Goal: Find specific page/section: Find specific page/section

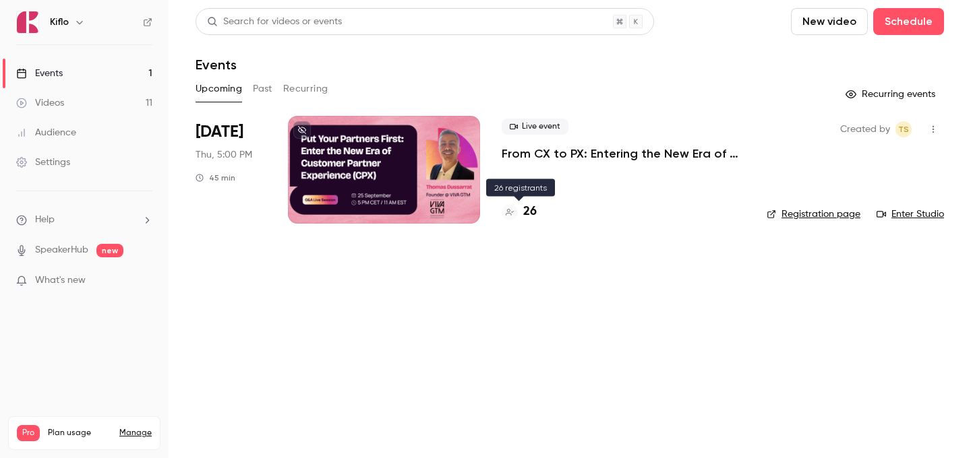
click at [533, 210] on h4 "26" at bounding box center [529, 212] width 13 height 18
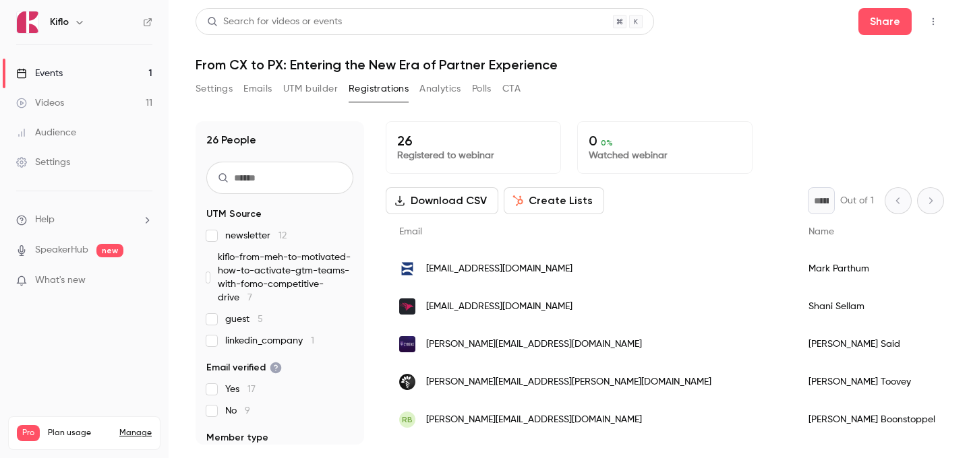
click at [436, 201] on button "Download CSV" at bounding box center [442, 200] width 113 height 27
click at [121, 66] on link "Events 1" at bounding box center [84, 74] width 169 height 30
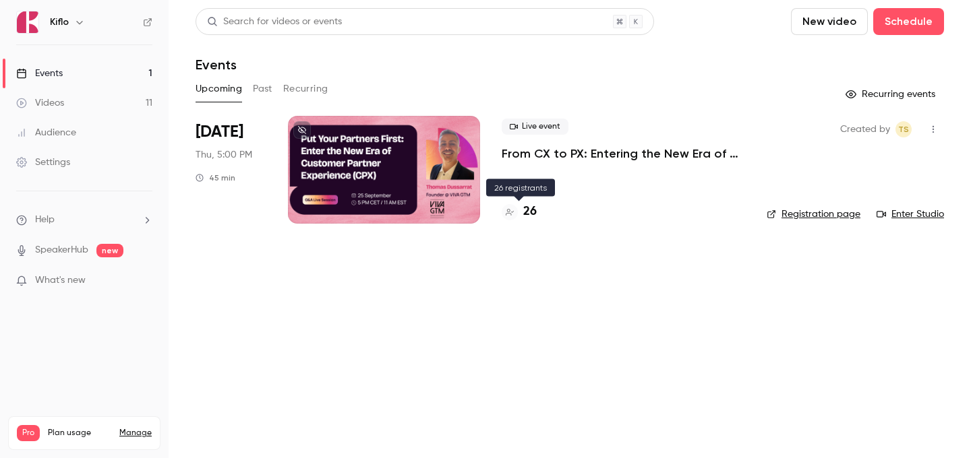
click at [525, 204] on h4 "26" at bounding box center [529, 212] width 13 height 18
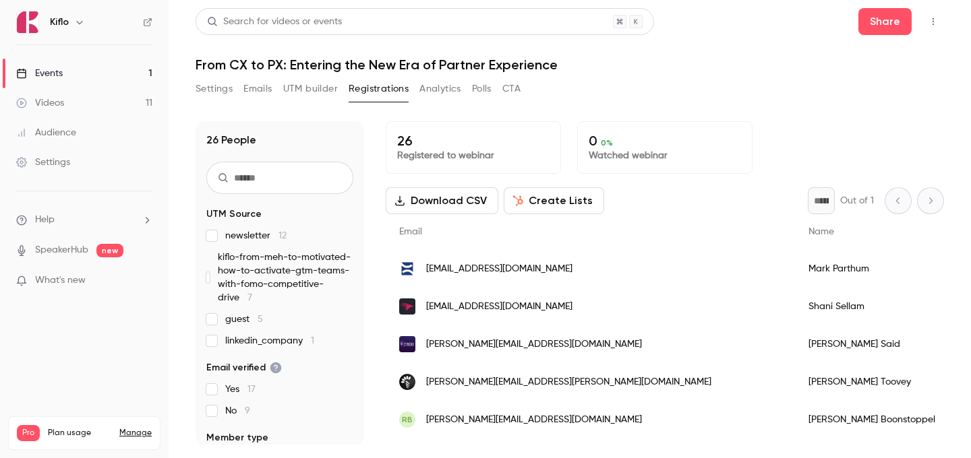
click at [229, 317] on span "guest 5" at bounding box center [244, 319] width 38 height 13
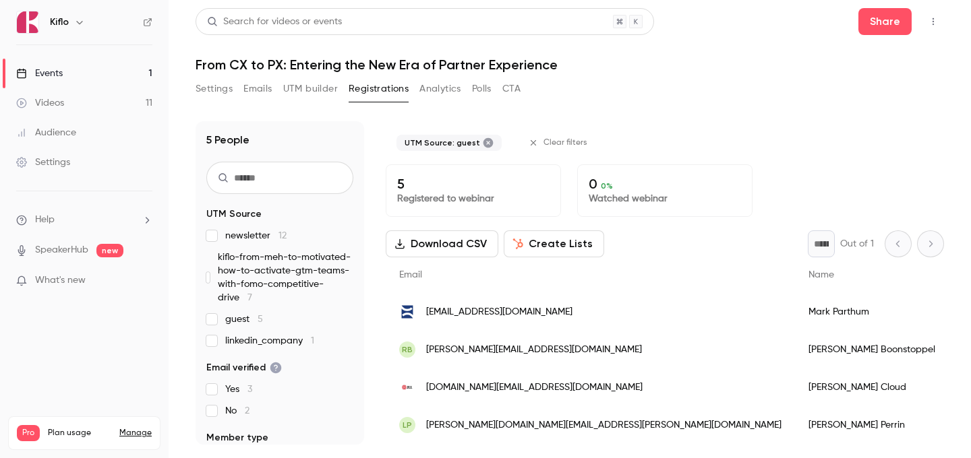
click at [229, 317] on span "guest 5" at bounding box center [244, 319] width 38 height 13
